Goal: Task Accomplishment & Management: Manage account settings

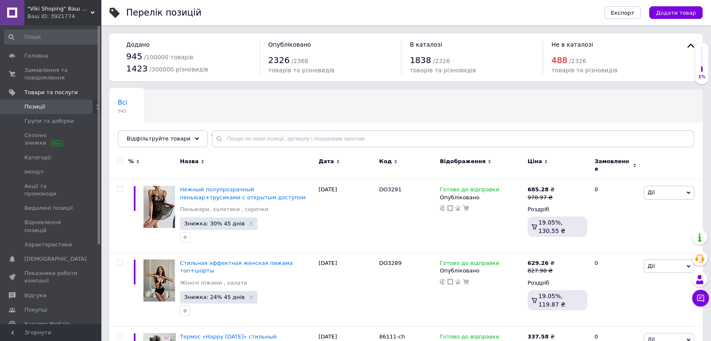
click at [55, 79] on span "Замовлення та повідомлення" at bounding box center [50, 73] width 53 height 15
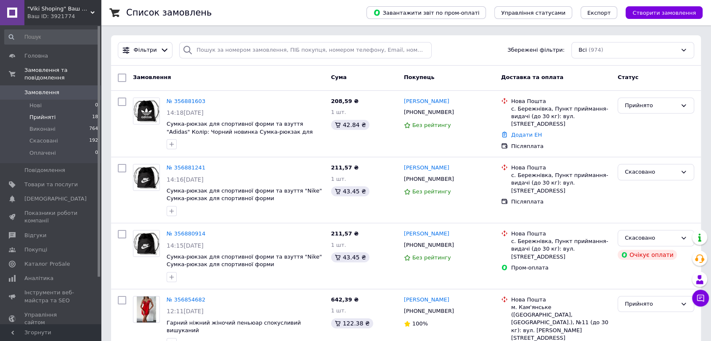
click at [45, 114] on span "Прийняті" at bounding box center [42, 118] width 26 height 8
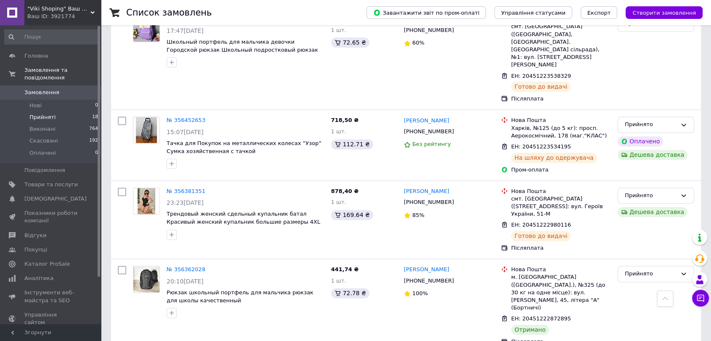
scroll to position [1117, 0]
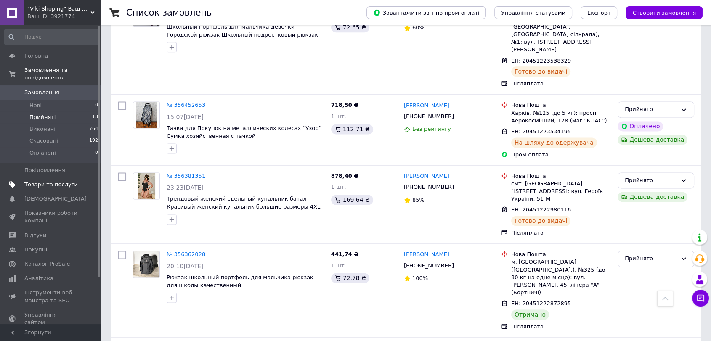
click at [44, 181] on span "Товари та послуги" at bounding box center [50, 185] width 53 height 8
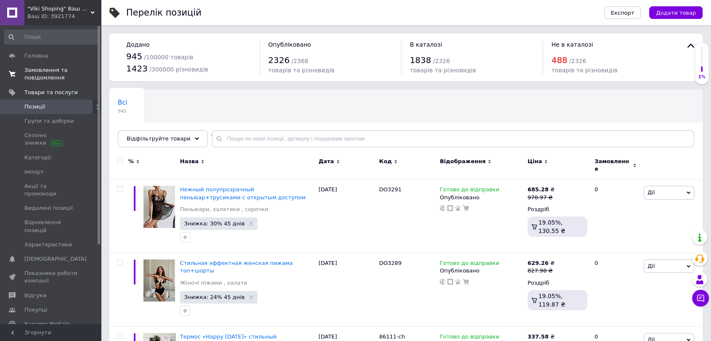
click at [56, 69] on span "Замовлення та повідомлення" at bounding box center [50, 73] width 53 height 15
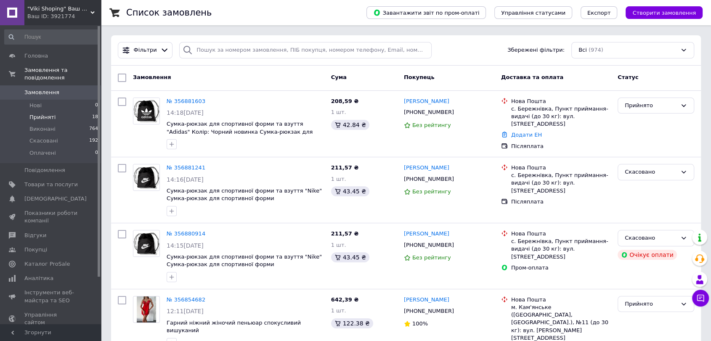
click at [43, 114] on span "Прийняті" at bounding box center [42, 118] width 26 height 8
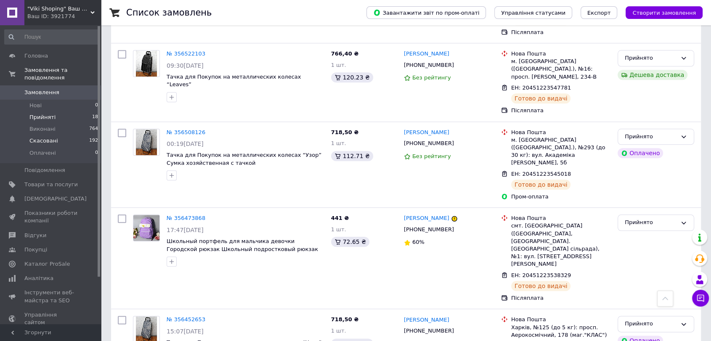
scroll to position [883, 0]
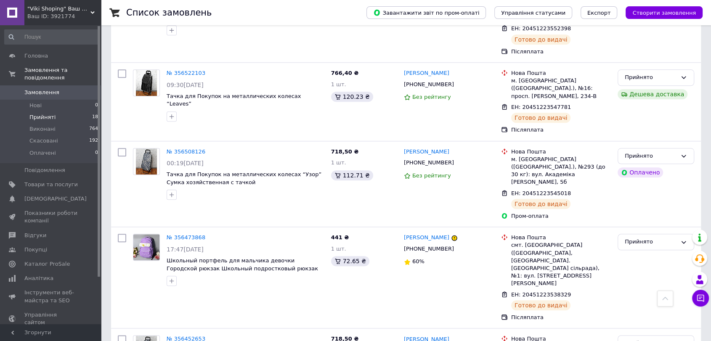
click at [44, 111] on li "Прийняті 18" at bounding box center [51, 117] width 103 height 12
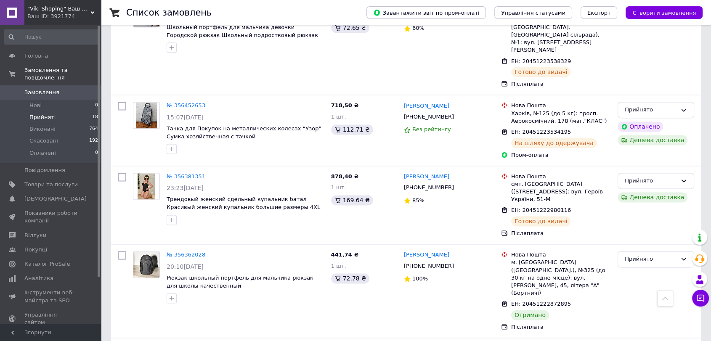
scroll to position [1117, 0]
click at [34, 275] on span "Аналітика" at bounding box center [38, 279] width 29 height 8
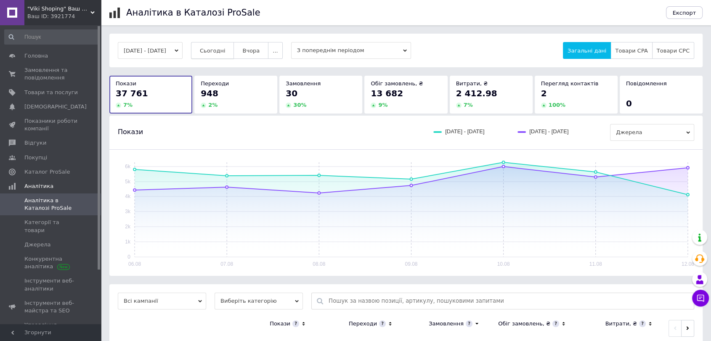
click at [217, 50] on span "Сьогодні" at bounding box center [213, 51] width 26 height 6
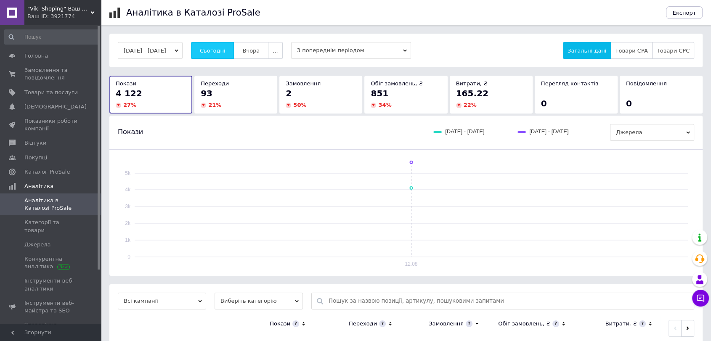
click at [225, 52] on span "Сьогодні" at bounding box center [213, 51] width 26 height 6
click at [225, 51] on span "Сьогодні" at bounding box center [213, 51] width 26 height 6
click at [225, 54] on span "Сьогодні" at bounding box center [213, 51] width 26 height 6
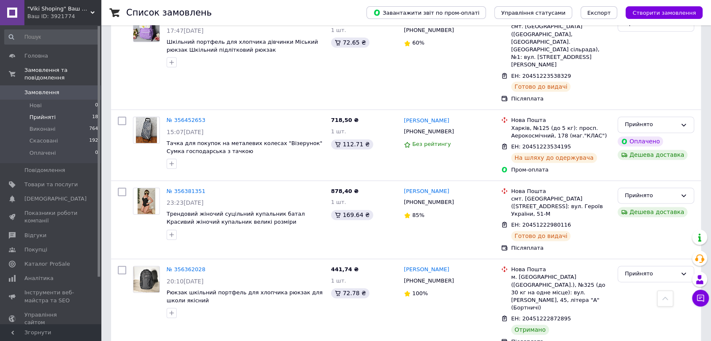
scroll to position [1117, 0]
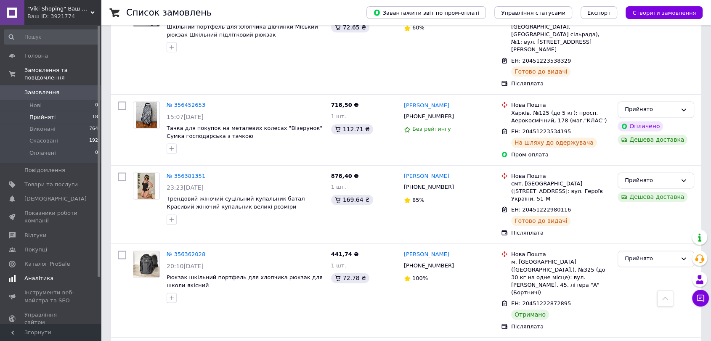
click at [40, 275] on span "Аналітика" at bounding box center [38, 279] width 29 height 8
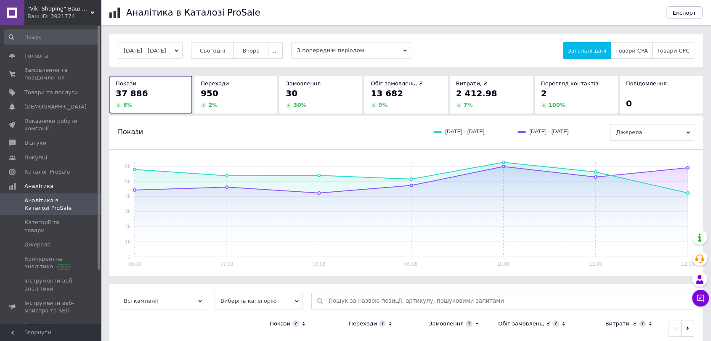
click at [225, 50] on span "Сьогодні" at bounding box center [213, 51] width 26 height 6
